Goal: Information Seeking & Learning: Learn about a topic

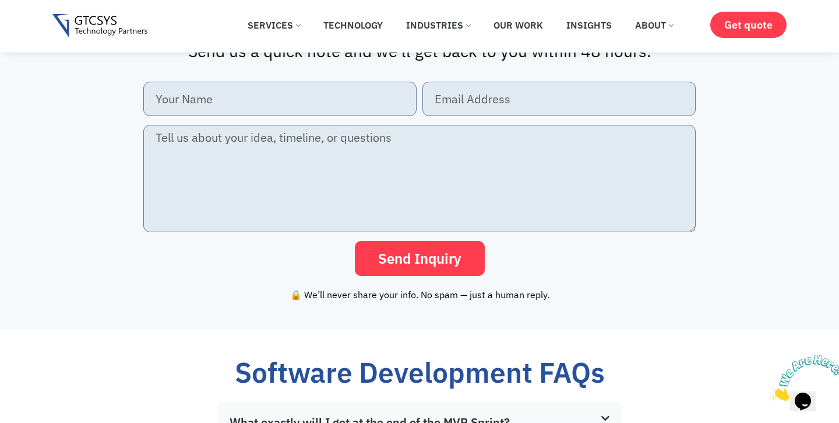
scroll to position [2629, 0]
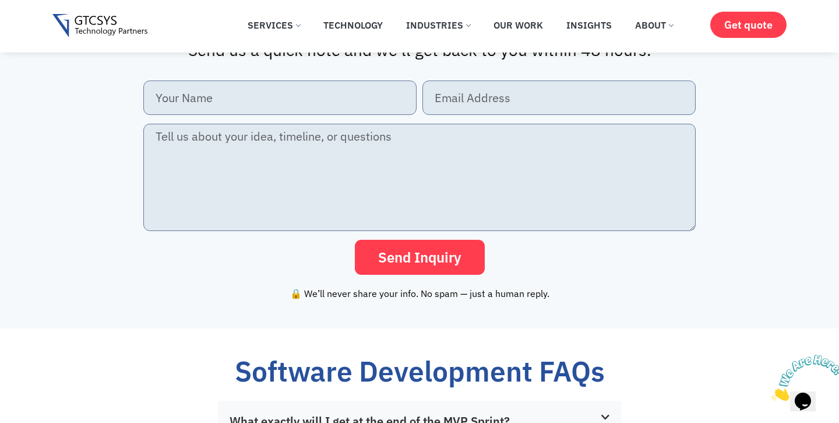
click at [481, 245] on button "Send Inquiry" at bounding box center [420, 257] width 130 height 35
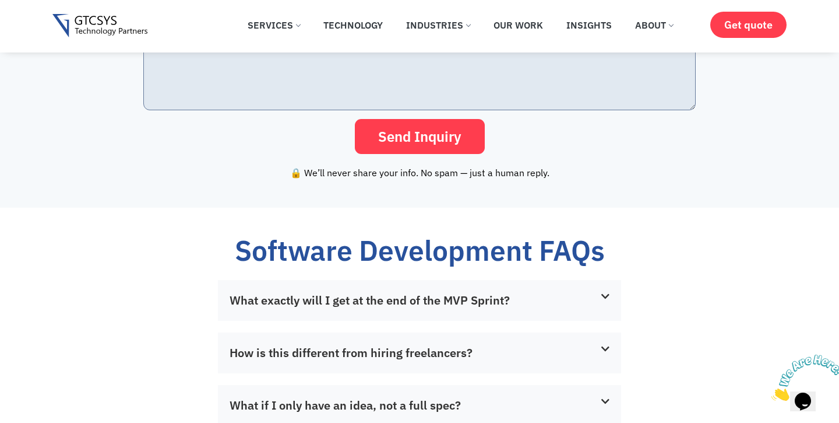
scroll to position [2822, 0]
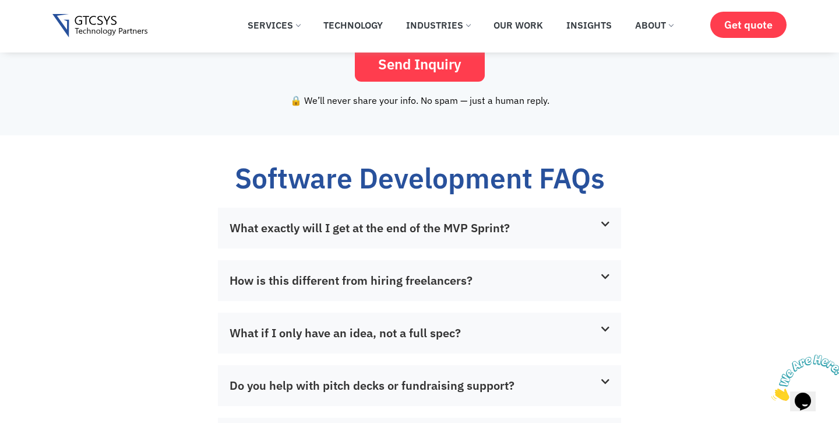
click at [516, 220] on div "What exactly will I get at the end of the MVP Sprint?" at bounding box center [419, 228] width 403 height 41
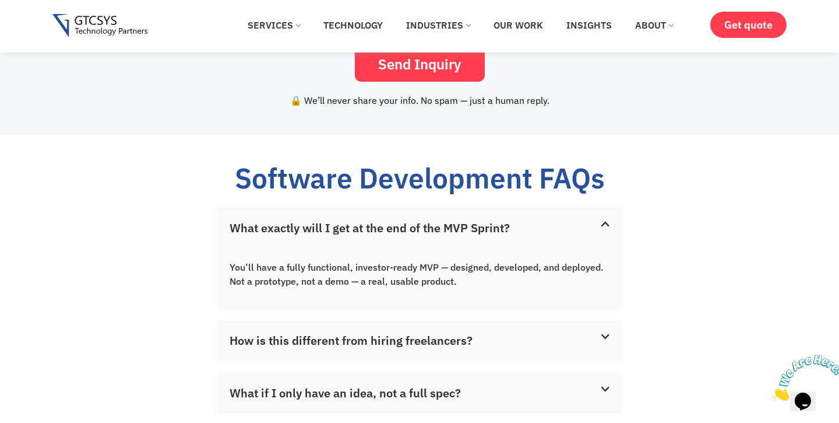
click at [516, 220] on div "What exactly will I get at the end of the MVP Sprint?" at bounding box center [419, 228] width 403 height 41
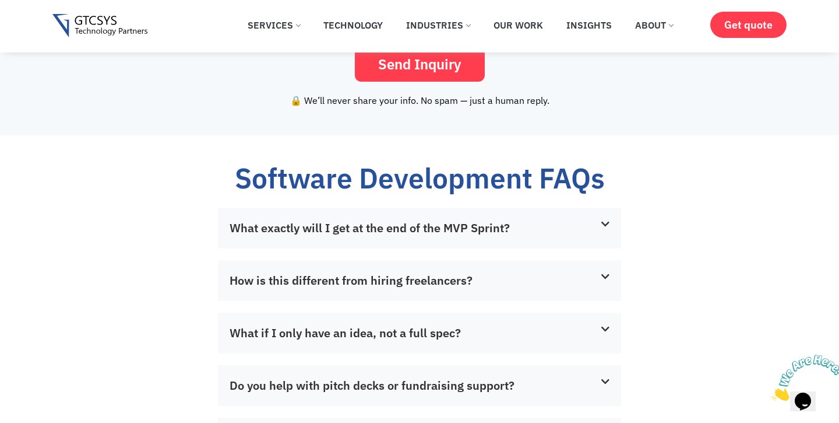
click at [516, 220] on div "What exactly will I get at the end of the MVP Sprint?" at bounding box center [419, 228] width 403 height 41
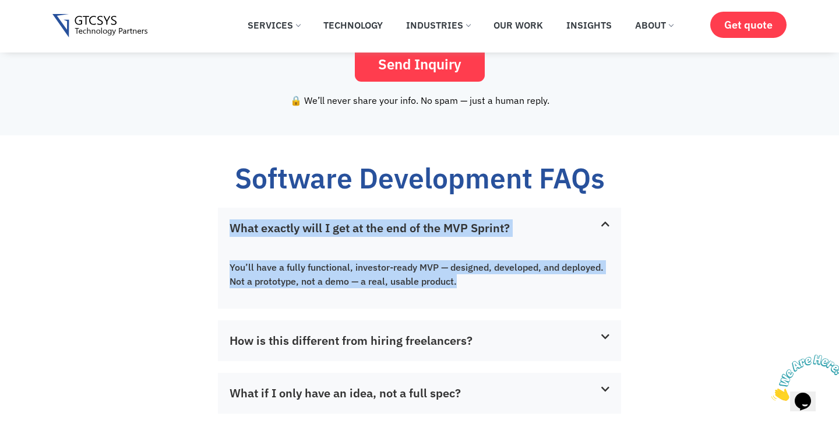
drag, startPoint x: 226, startPoint y: 220, endPoint x: 465, endPoint y: 287, distance: 248.2
click at [465, 287] on div "What exactly will I get at the end of the MVP Sprint? You’ll have a fully funct…" at bounding box center [419, 258] width 403 height 100
copy div "What exactly will I get at the end of the MVP Sprint? You’ll have a fully funct…"
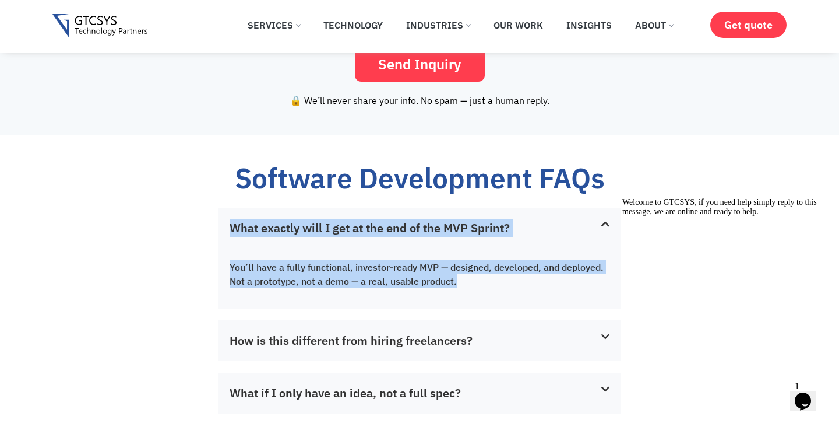
scroll to position [2923, 0]
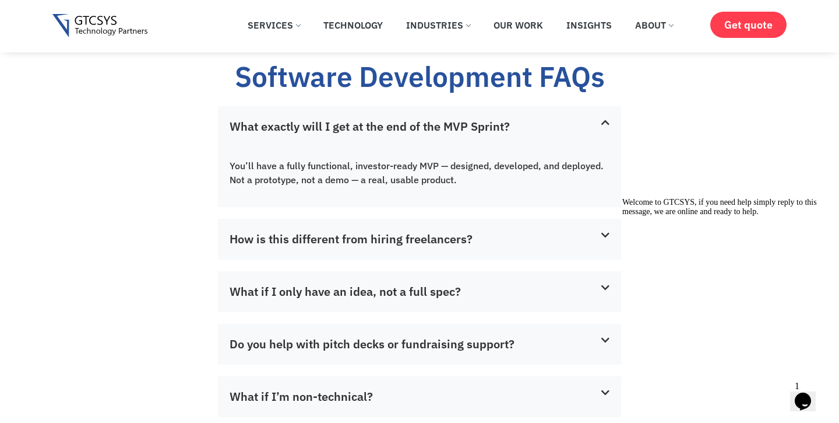
click at [341, 233] on link "How is this different from hiring freelancers?" at bounding box center [351, 239] width 243 height 16
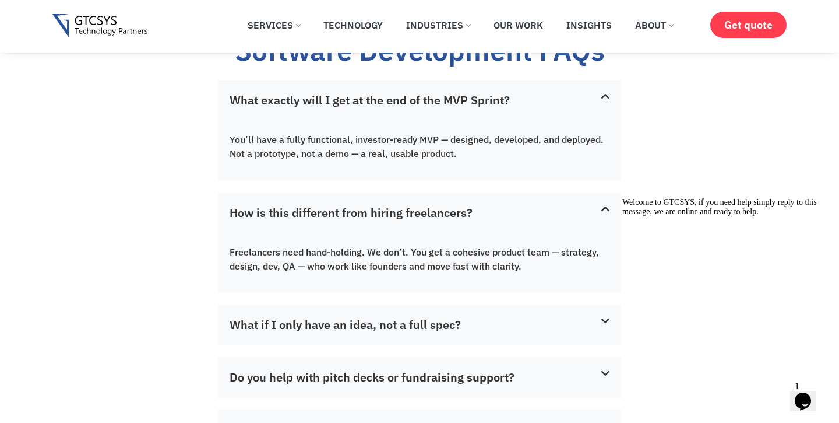
scroll to position [2958, 0]
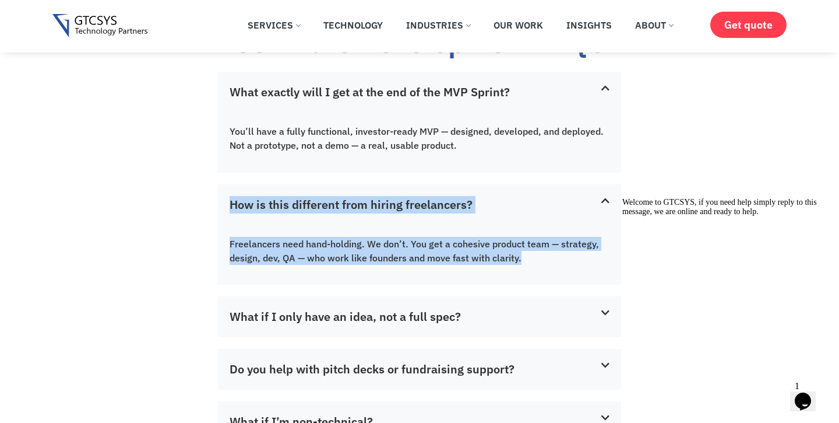
drag, startPoint x: 527, startPoint y: 259, endPoint x: 232, endPoint y: 206, distance: 299.7
click at [232, 206] on div "How is this different from hiring freelancers? Freelancers need hand-holding. W…" at bounding box center [419, 234] width 403 height 100
copy div "How is this different from hiring freelancers? Freelancers need hand-holding. W…"
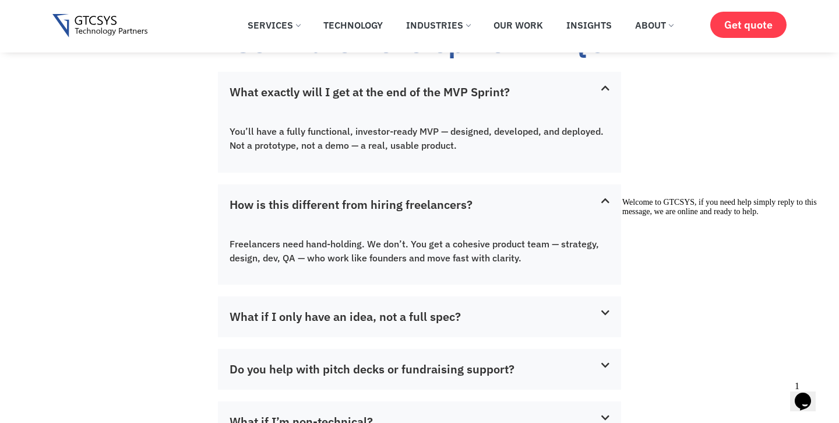
click at [300, 314] on link "What if I only have an idea, not a full spec?" at bounding box center [345, 316] width 231 height 16
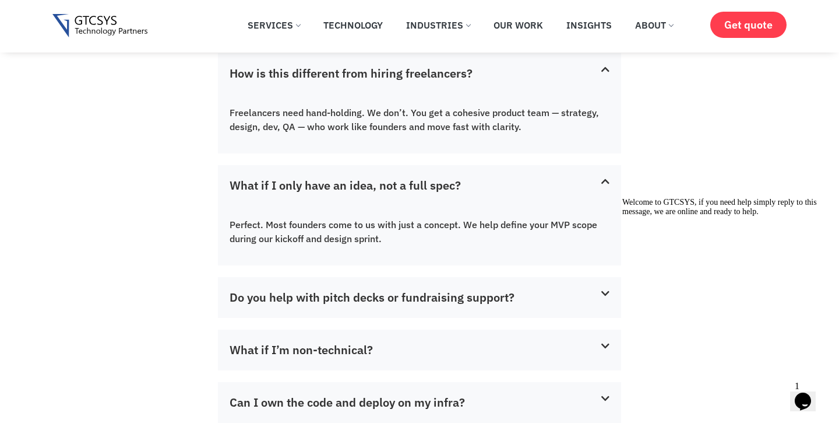
scroll to position [3090, 0]
click at [374, 292] on link "Do you help with pitch decks or fundraising support?" at bounding box center [372, 296] width 285 height 16
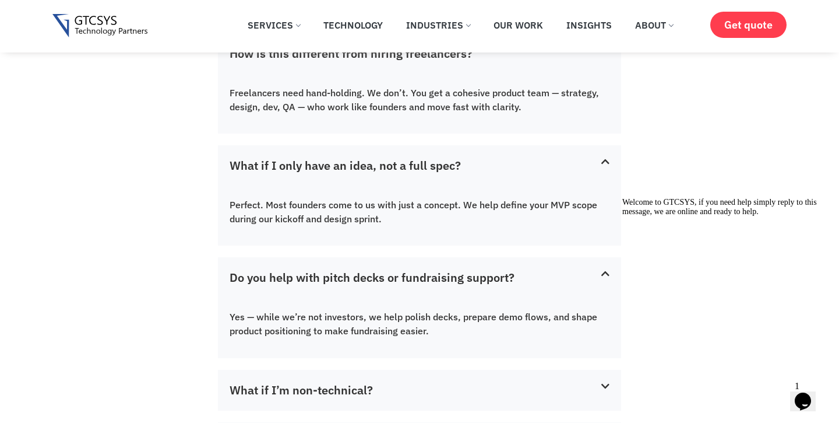
scroll to position [3110, 0]
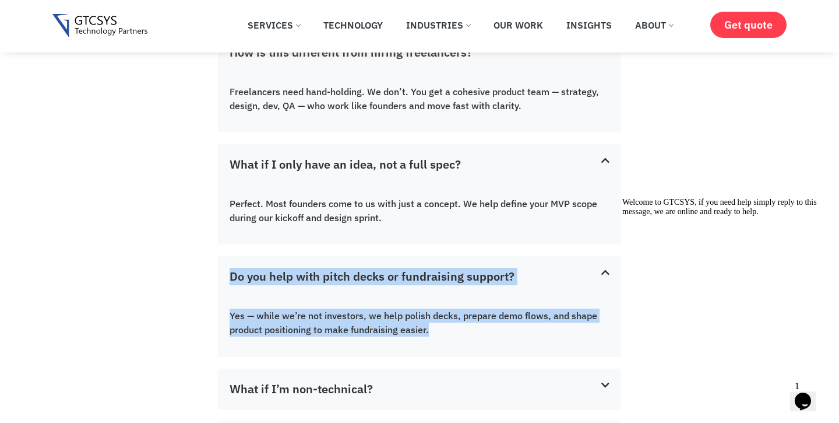
copy div "Do you help with pitch decks or fundraising support? Yes — while we’re not inve…"
drag, startPoint x: 435, startPoint y: 333, endPoint x: 226, endPoint y: 278, distance: 215.8
click at [226, 278] on div "Do you help with pitch decks or fundraising support? Yes — while we’re not inve…" at bounding box center [419, 306] width 403 height 100
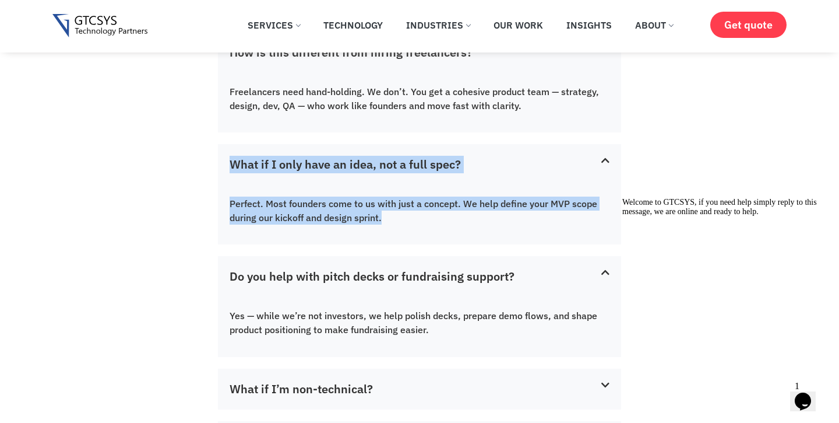
drag, startPoint x: 395, startPoint y: 211, endPoint x: 218, endPoint y: 163, distance: 183.1
click at [218, 163] on div "What if I only have an idea, not a full spec? Perfect. Most founders come to us…" at bounding box center [419, 194] width 403 height 100
copy div "What if I only have an idea, not a full spec? Perfect. Most founders come to us…"
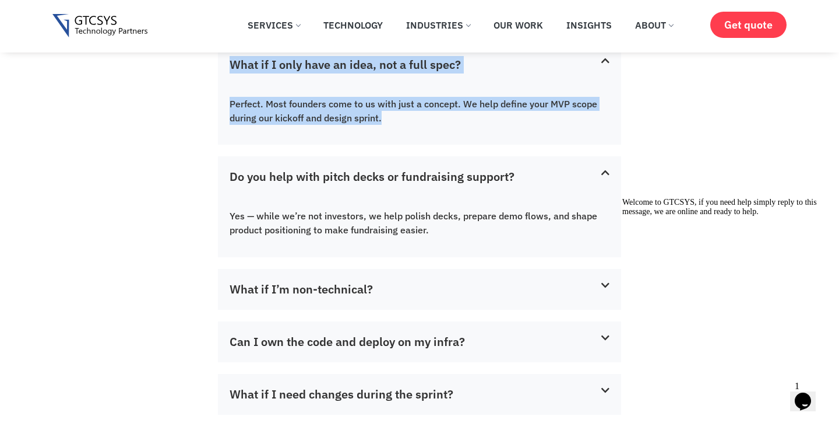
scroll to position [3216, 0]
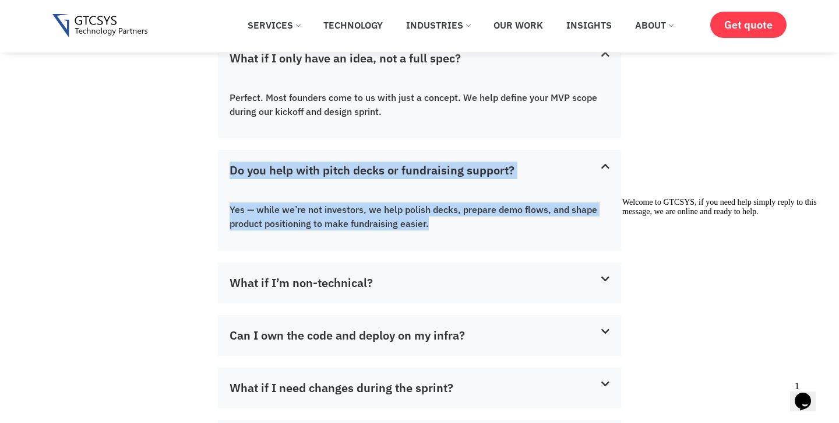
drag, startPoint x: 435, startPoint y: 224, endPoint x: 230, endPoint y: 167, distance: 213.2
click at [230, 167] on div "Do you help with pitch decks or fundraising support? Yes — while we’re not inve…" at bounding box center [419, 200] width 403 height 100
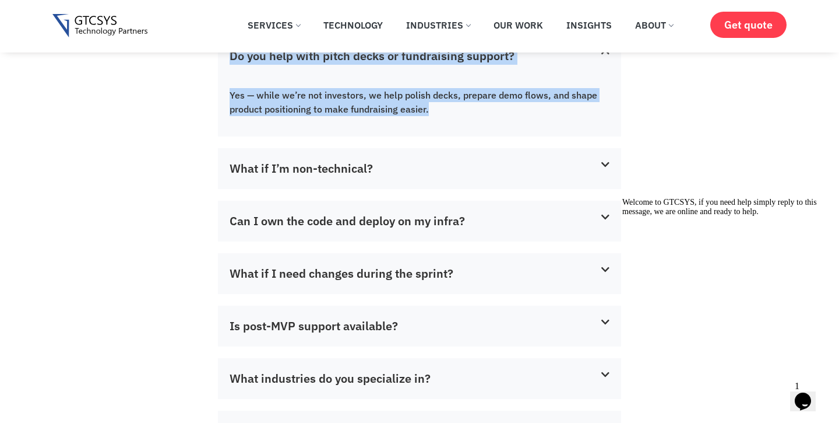
scroll to position [3332, 0]
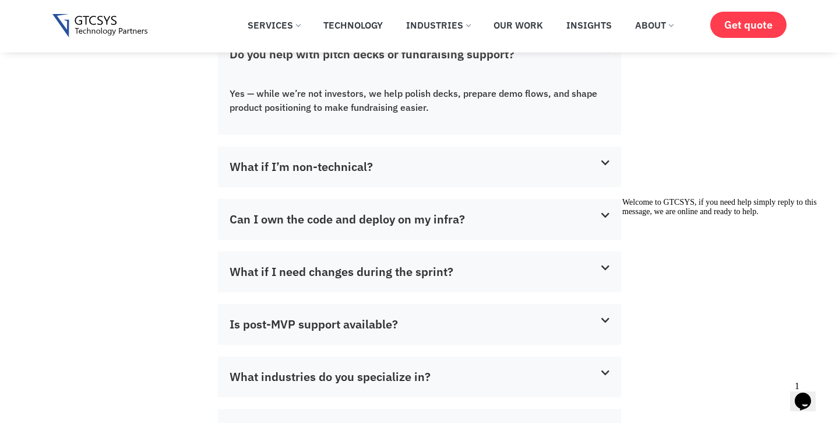
click at [263, 169] on link "What if I’m non-technical?" at bounding box center [301, 167] width 143 height 16
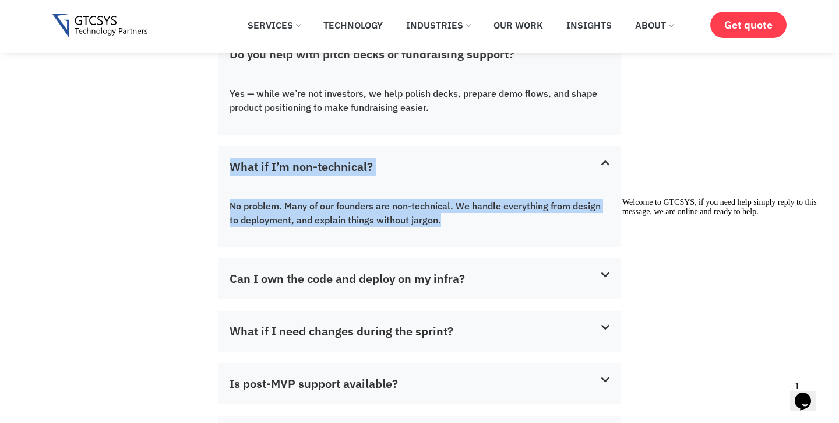
drag, startPoint x: 462, startPoint y: 220, endPoint x: 192, endPoint y: 146, distance: 279.3
click at [192, 146] on div "What exactly will I get at the end of the MVP Sprint? You’ll have a fully funct…" at bounding box center [420, 102] width 504 height 811
copy div "What if I’m non-technical? No problem. Many of our founders are non-technical. …"
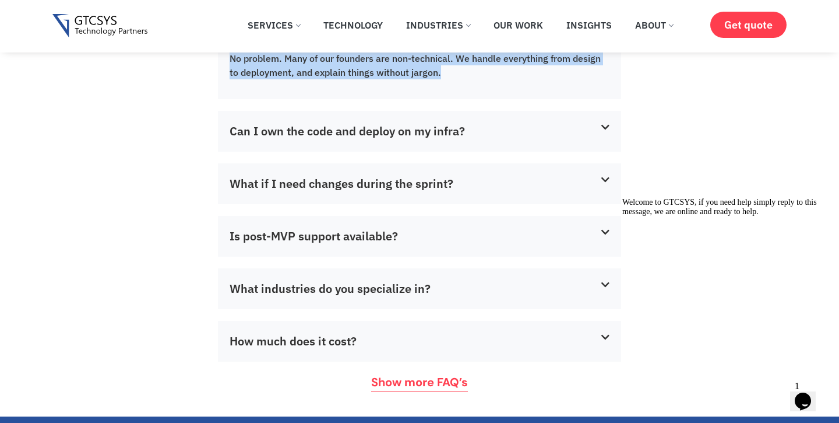
scroll to position [3481, 0]
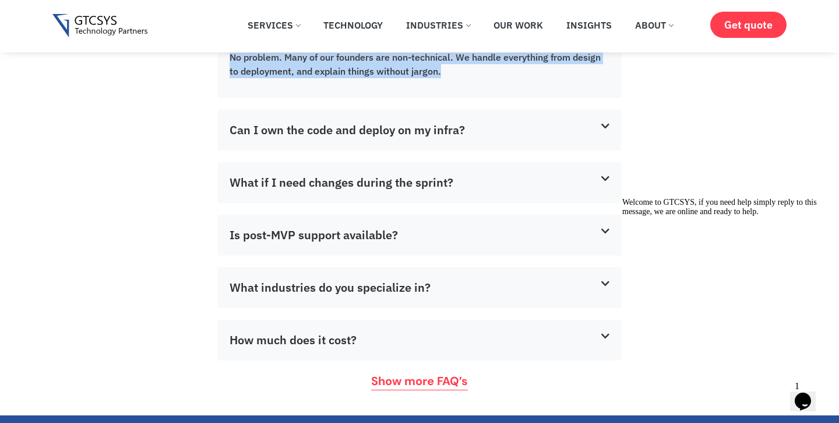
click at [338, 136] on div "Can I own the code and deploy on my infra?" at bounding box center [419, 130] width 403 height 41
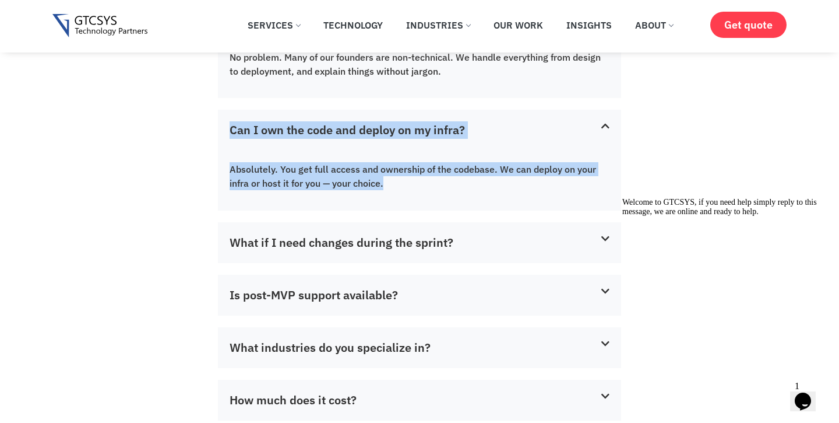
drag, startPoint x: 396, startPoint y: 177, endPoint x: 224, endPoint y: 126, distance: 178.7
click at [224, 126] on div "Can I own the code and deploy on my infra? Absolutely. You get full access and …" at bounding box center [419, 160] width 403 height 100
copy div "Can I own the code and deploy on my infra? Absolutely. You get full access and …"
click at [402, 238] on link "What if I need changes during the sprint?" at bounding box center [342, 242] width 224 height 16
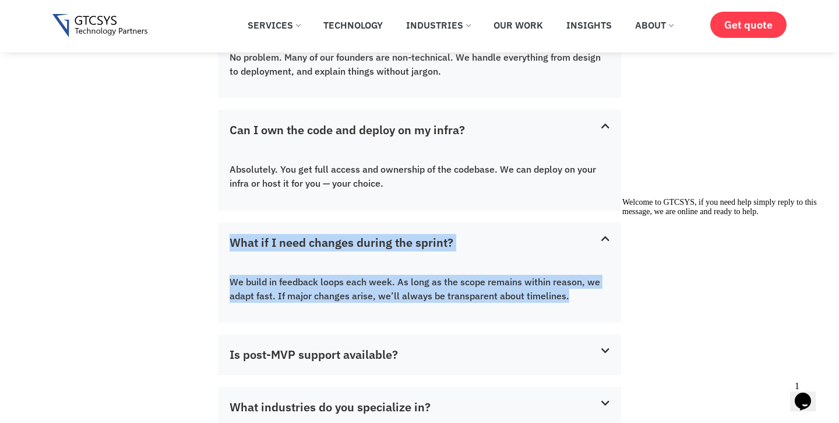
copy div "What if I need changes during the sprint? We build in feedback loops each week.…"
drag, startPoint x: 588, startPoint y: 292, endPoint x: 219, endPoint y: 230, distance: 373.7
click at [219, 230] on div "What if I need changes during the sprint? We build in feedback loops each week.…" at bounding box center [419, 272] width 403 height 100
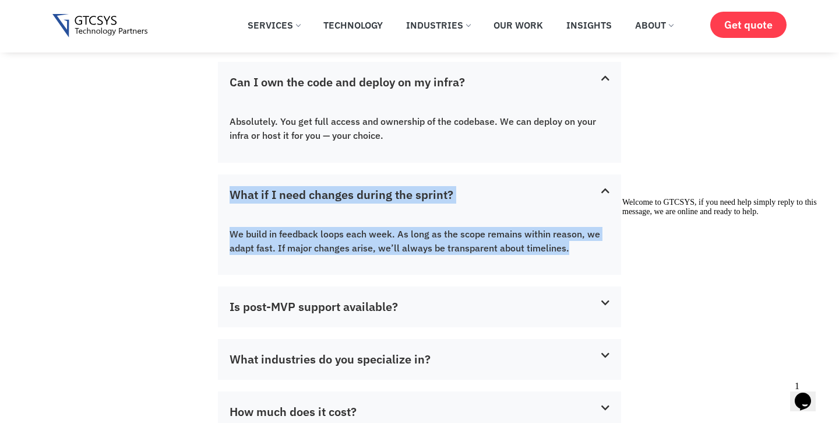
scroll to position [3578, 0]
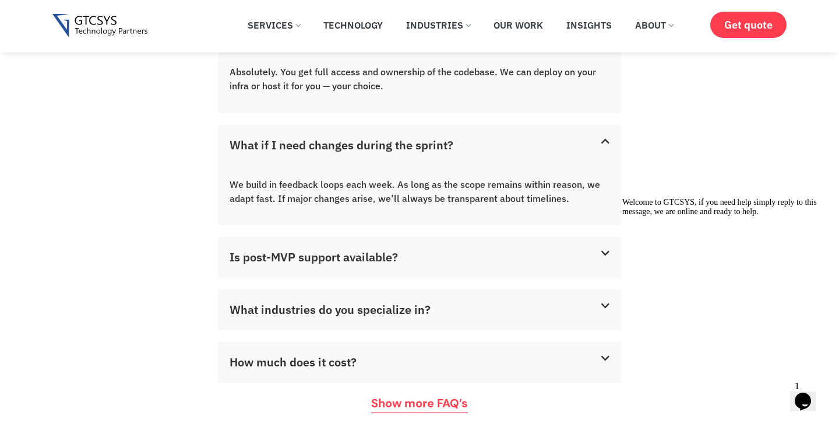
click at [382, 255] on link "Is post-MVP support available?" at bounding box center [314, 257] width 168 height 16
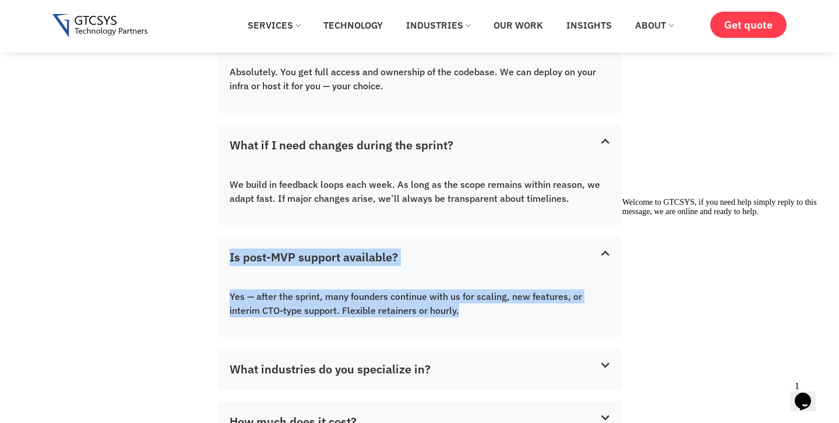
drag, startPoint x: 468, startPoint y: 311, endPoint x: 224, endPoint y: 252, distance: 250.5
click at [224, 252] on div "Is post-MVP support available? Yes — after the sprint, many founders continue w…" at bounding box center [419, 287] width 403 height 100
copy div "Is post-MVP support available? Yes — after the sprint, many founders continue w…"
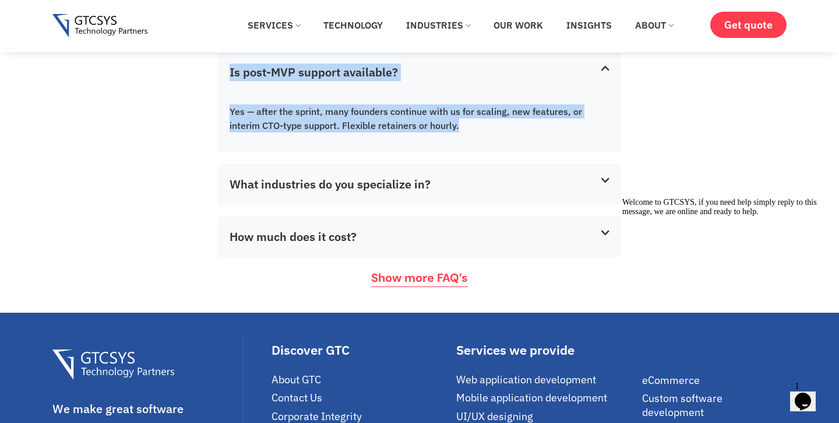
scroll to position [3765, 0]
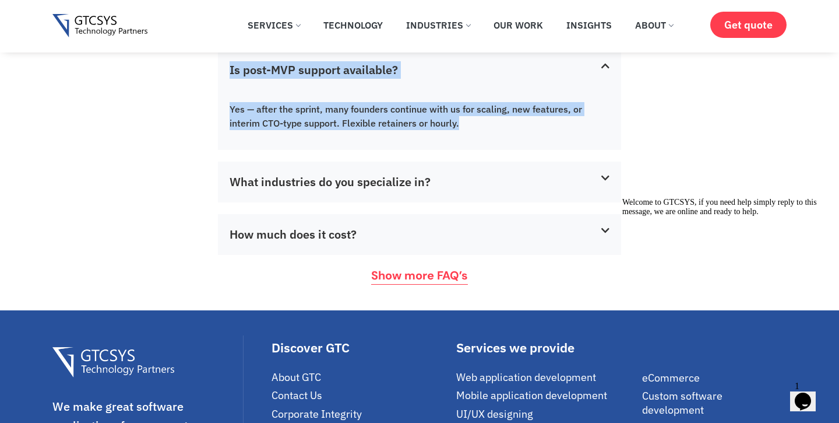
click at [318, 174] on link "What industries do you specialize in?" at bounding box center [330, 182] width 201 height 16
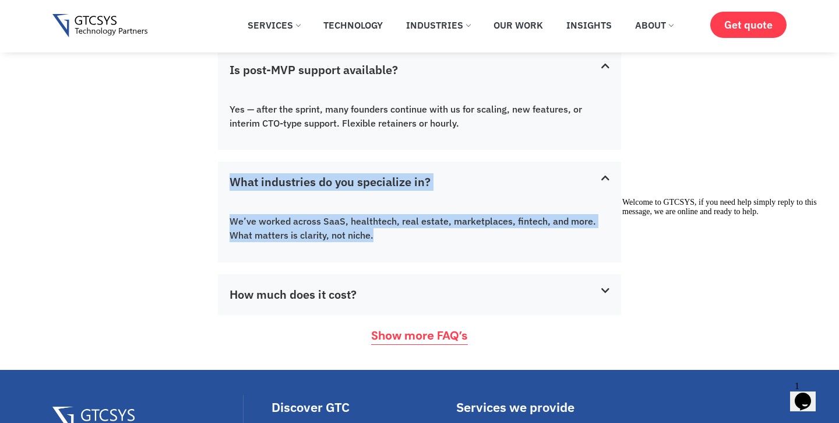
copy div "What industries do you specialize in? We’ve worked across SaaS, healthtech, rea…"
drag, startPoint x: 382, startPoint y: 232, endPoint x: 227, endPoint y: 178, distance: 163.5
click at [227, 178] on div "What industries do you specialize in? We’ve worked across SaaS, healthtech, rea…" at bounding box center [419, 211] width 403 height 100
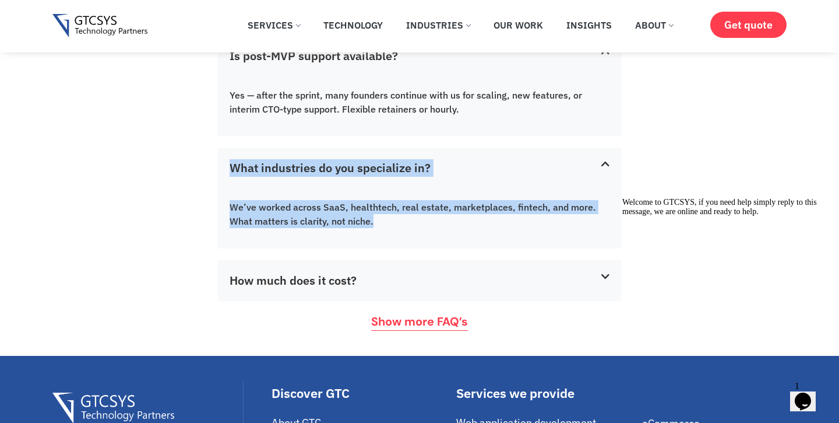
scroll to position [3782, 0]
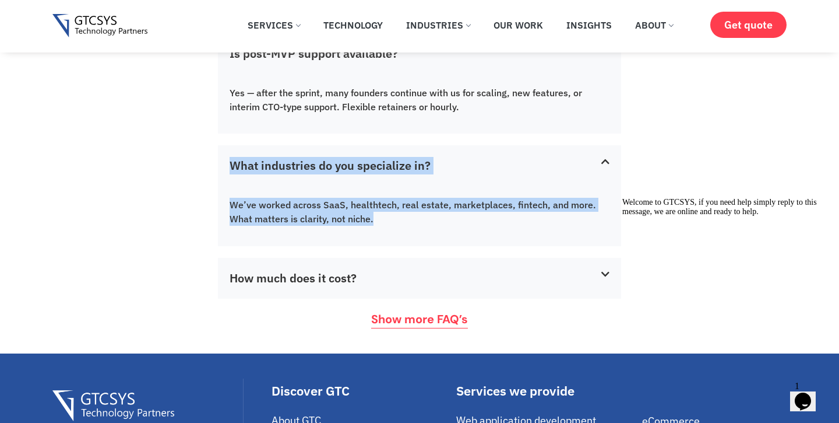
click at [321, 273] on link "How much does it cost?" at bounding box center [293, 278] width 127 height 16
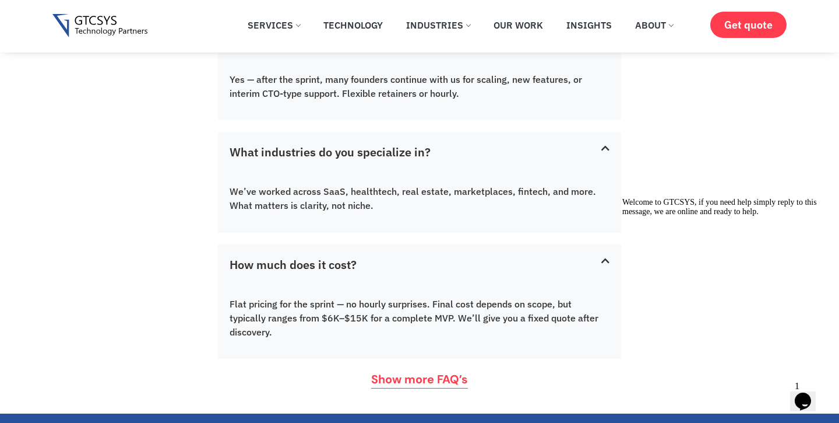
scroll to position [3798, 0]
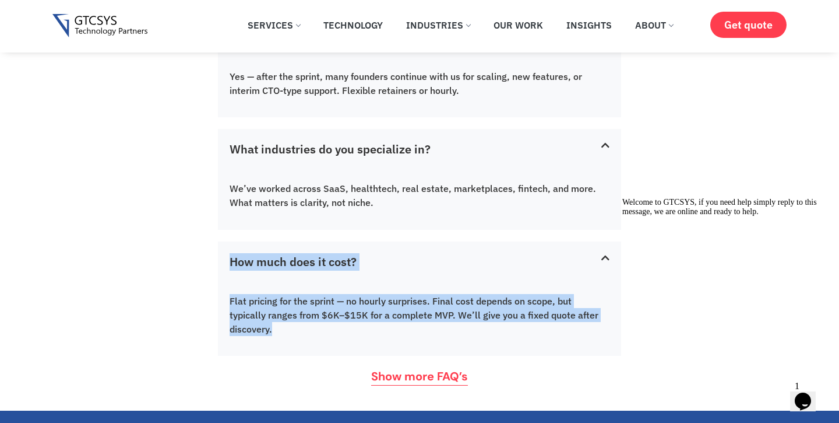
drag, startPoint x: 294, startPoint y: 325, endPoint x: 229, endPoint y: 259, distance: 91.9
click at [229, 259] on div "How much does it cost? Flat pricing for the sprint — no hourly surprises. Final…" at bounding box center [419, 298] width 403 height 114
copy div "How much does it cost? Flat pricing for the sprint — no hourly surprises. Final…"
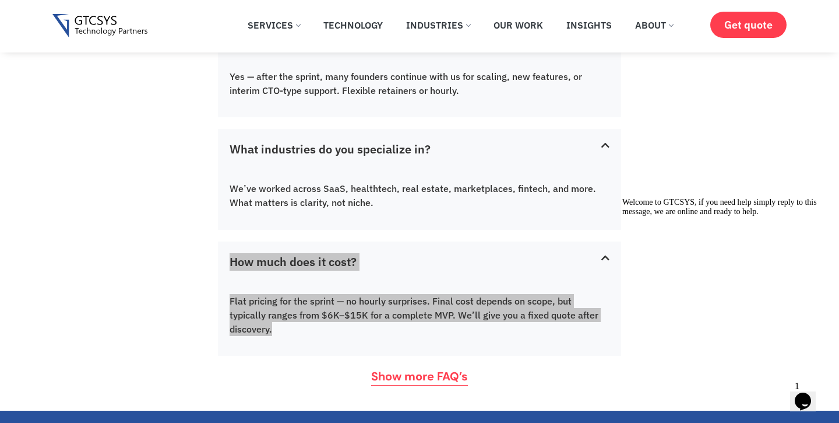
scroll to position [3839, 0]
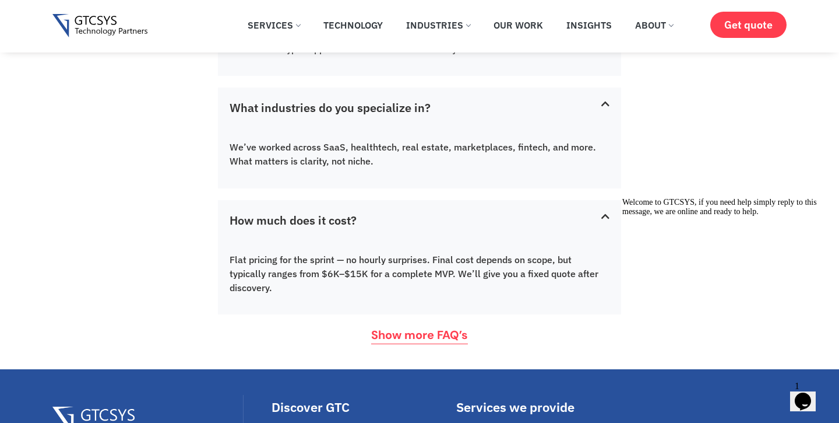
click at [396, 343] on span "Show more FAQ’s" at bounding box center [419, 334] width 97 height 17
click at [449, 342] on span "Show more FAQ’s" at bounding box center [419, 334] width 97 height 17
click at [421, 342] on span "Show more FAQ’s" at bounding box center [419, 334] width 97 height 17
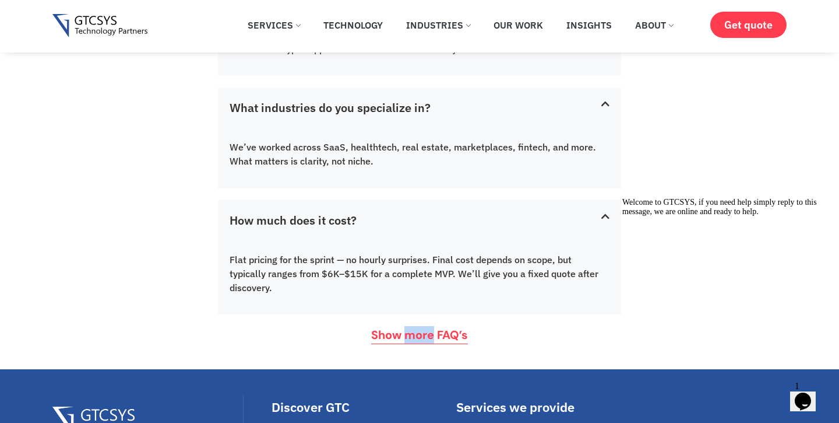
click at [421, 342] on span "Show more FAQ’s" at bounding box center [419, 334] width 97 height 17
drag, startPoint x: 818, startPoint y: 284, endPoint x: 1108, endPoint y: 544, distance: 388.8
click at [623, 198] on icon "Chat attention grabber" at bounding box center [623, 198] width 0 height 0
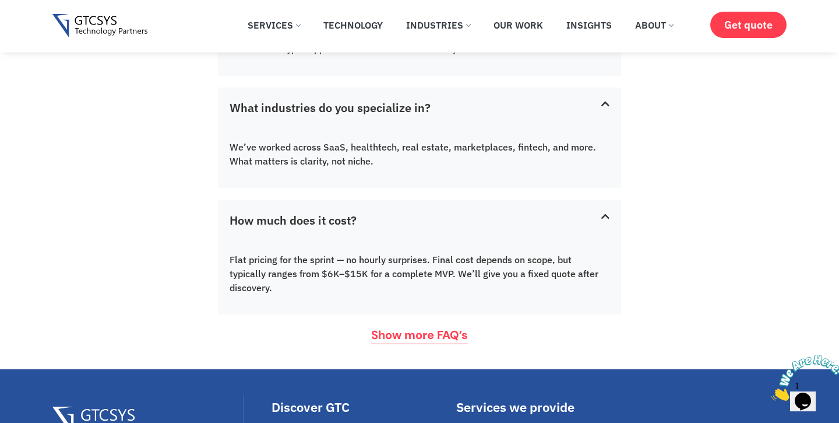
click at [454, 343] on span "Show more FAQ’s" at bounding box center [419, 334] width 97 height 17
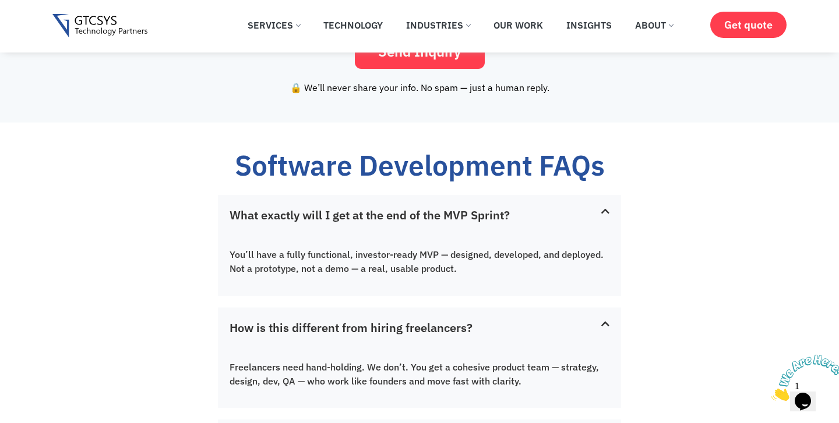
scroll to position [2834, 0]
